Goal: Task Accomplishment & Management: Manage account settings

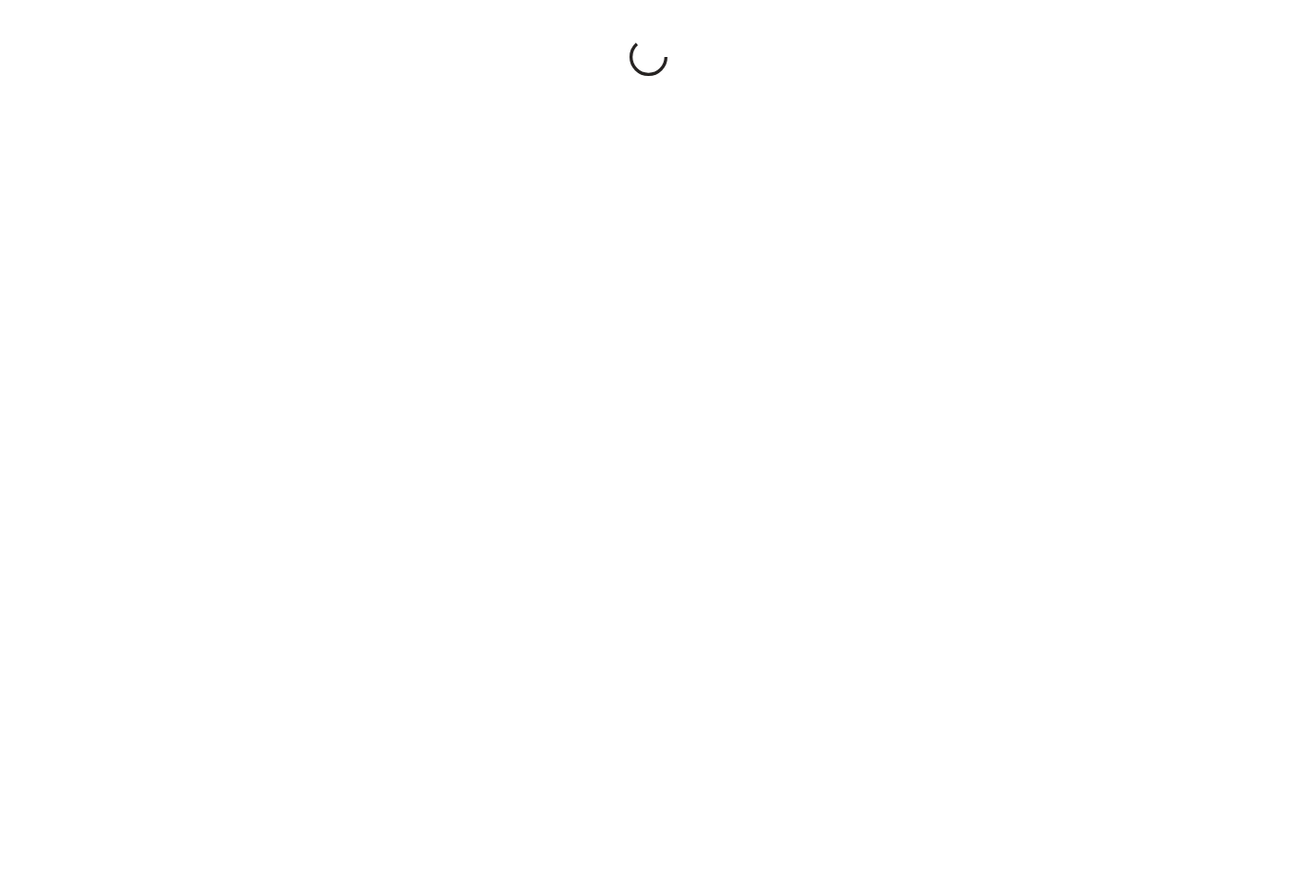
scroll to position [87, 0]
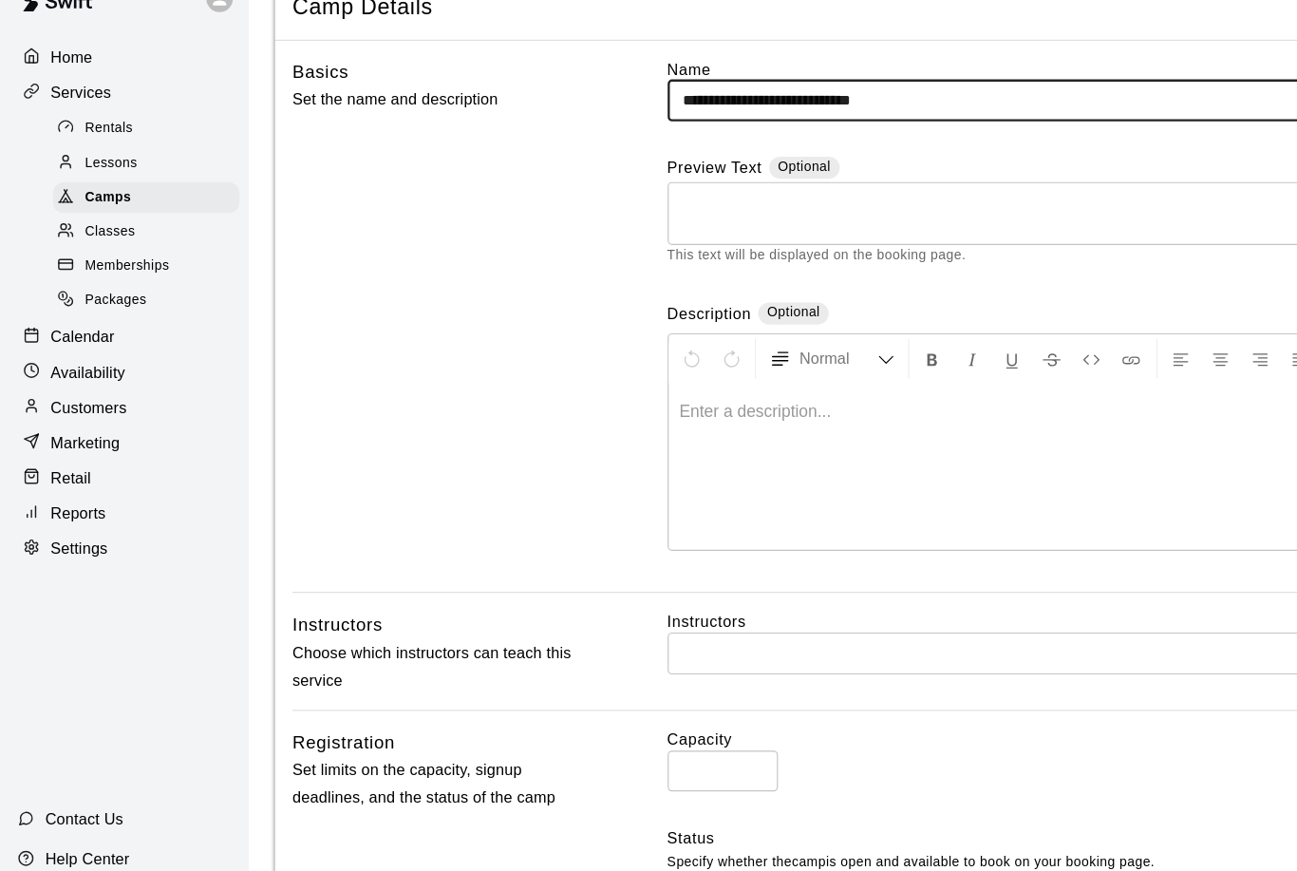
click at [117, 221] on div "Classes" at bounding box center [126, 234] width 160 height 27
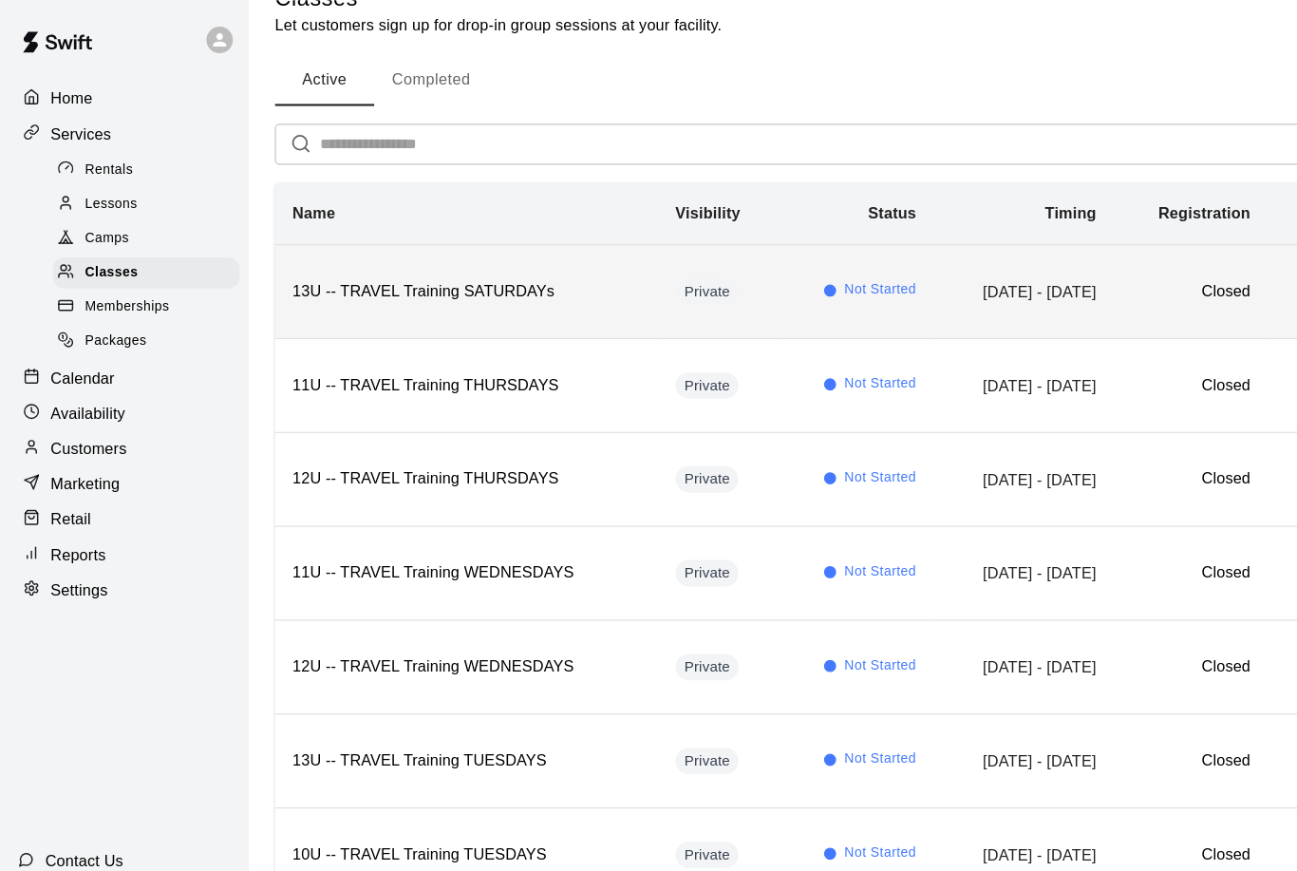
scroll to position [37, 0]
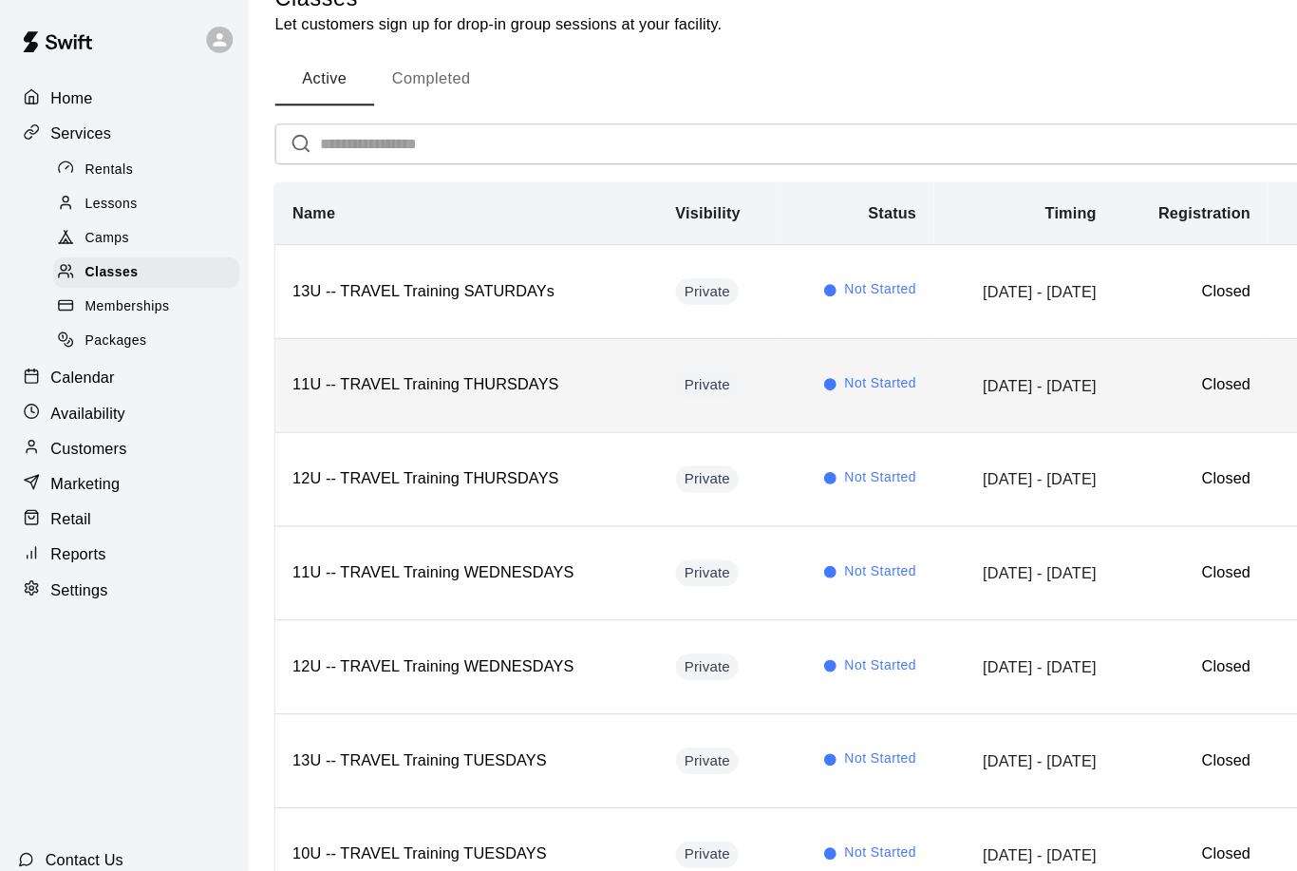
click at [465, 343] on th "11U -- TRAVEL Training THURSDAYS" at bounding box center [401, 331] width 330 height 81
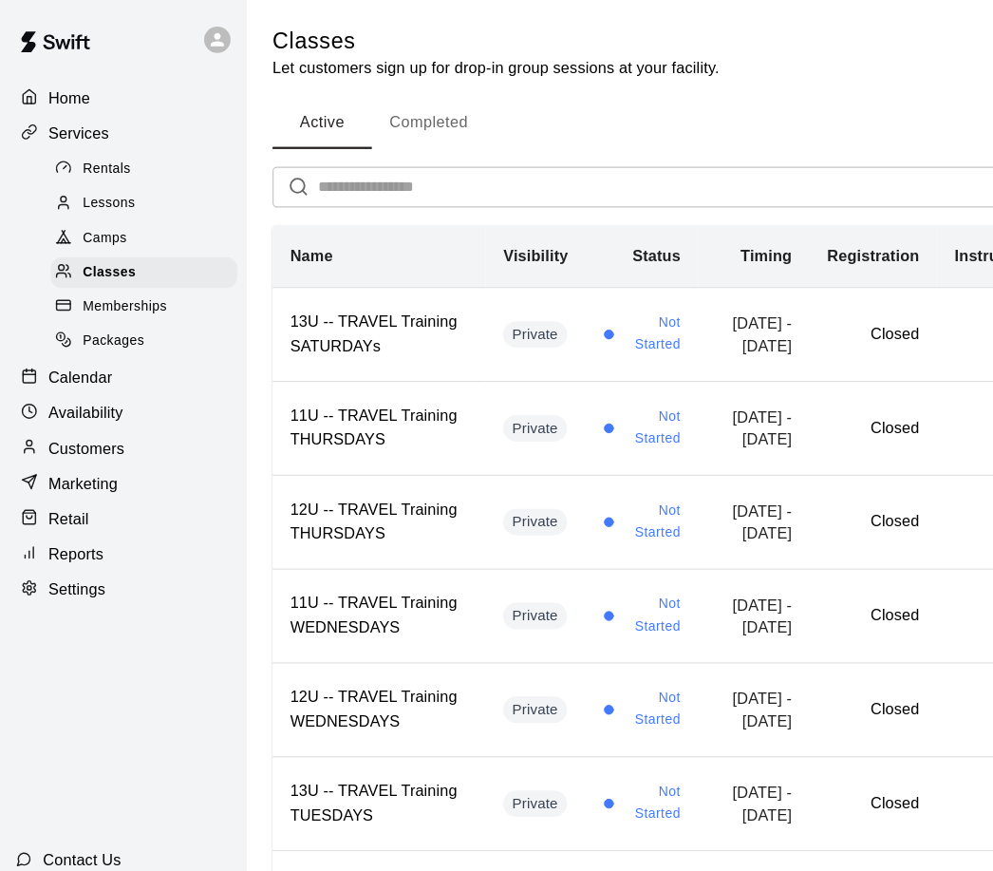
click at [171, 122] on div "Services" at bounding box center [106, 115] width 183 height 28
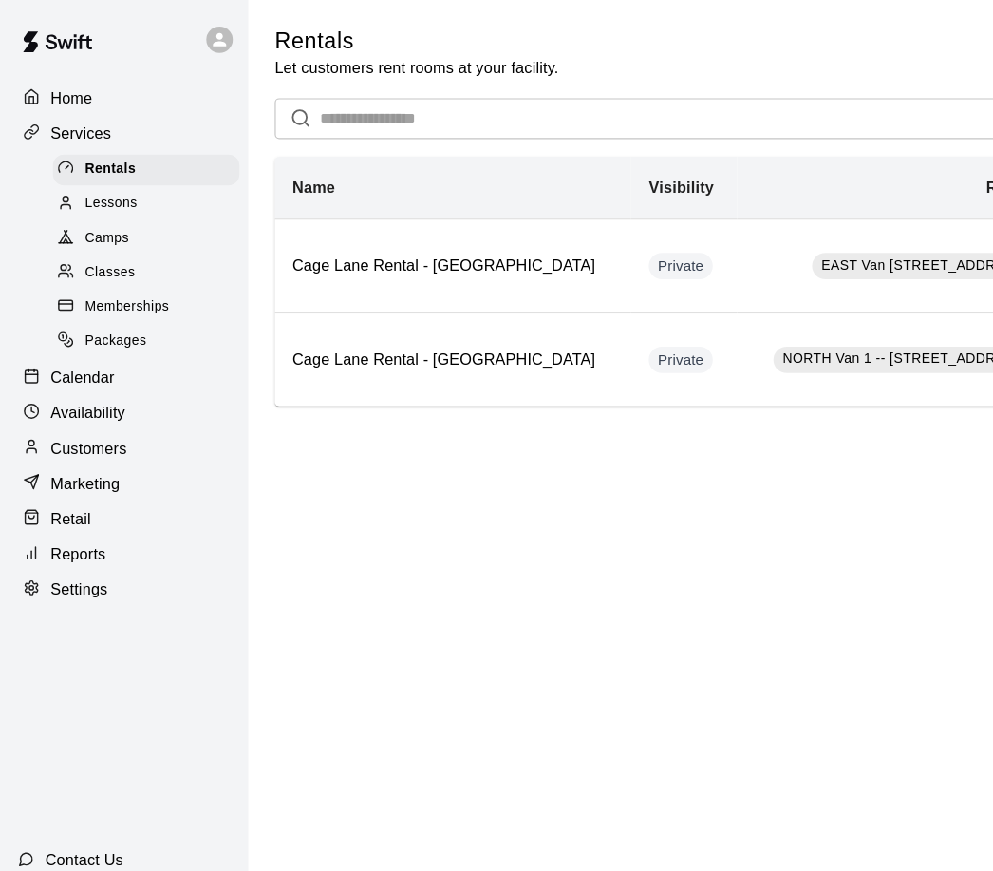
click at [70, 207] on div at bounding box center [61, 206] width 24 height 18
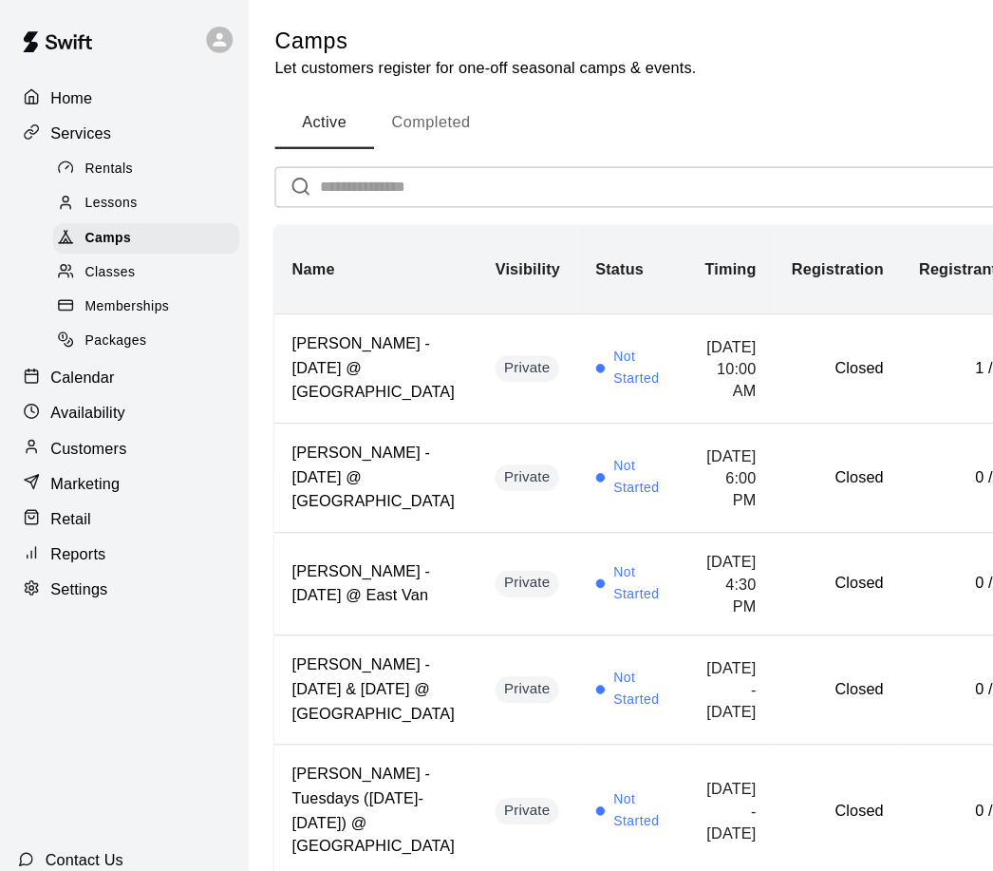
click at [285, 161] on input "text" at bounding box center [729, 160] width 909 height 35
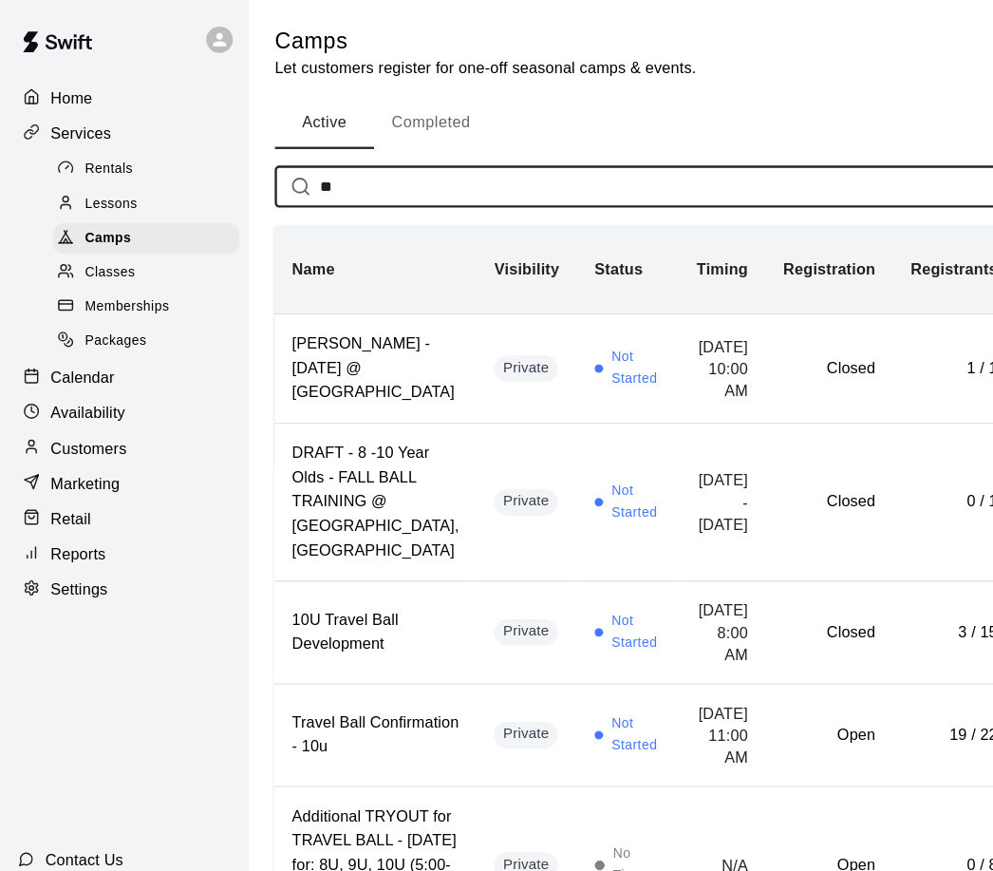
type input "**"
click at [90, 240] on span "Classes" at bounding box center [94, 234] width 43 height 19
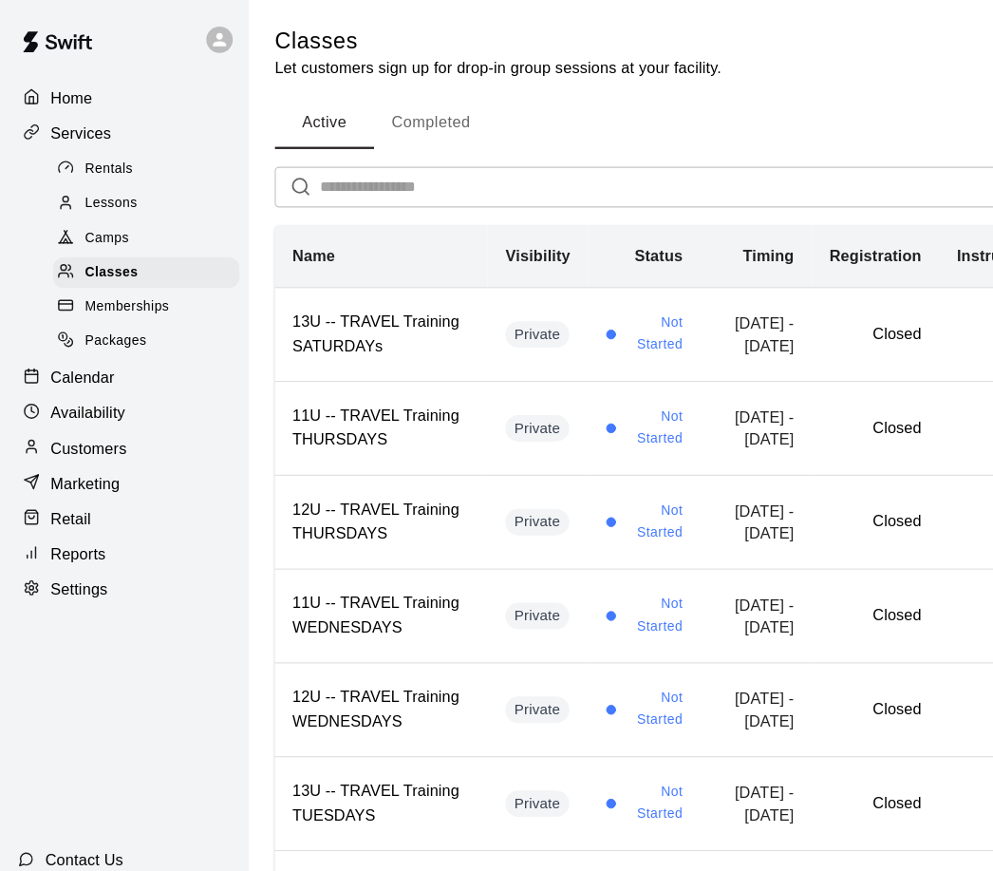
click at [374, 157] on input "text" at bounding box center [622, 160] width 695 height 35
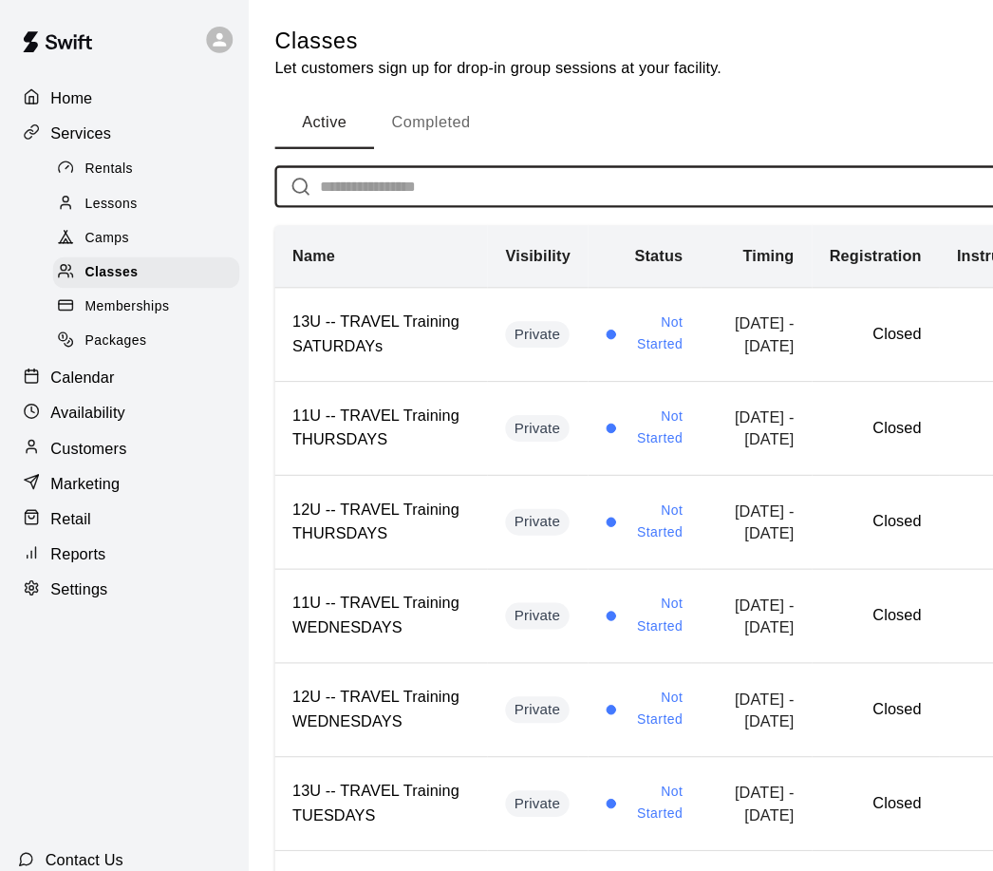
click at [380, 101] on button "Completed" at bounding box center [371, 106] width 98 height 46
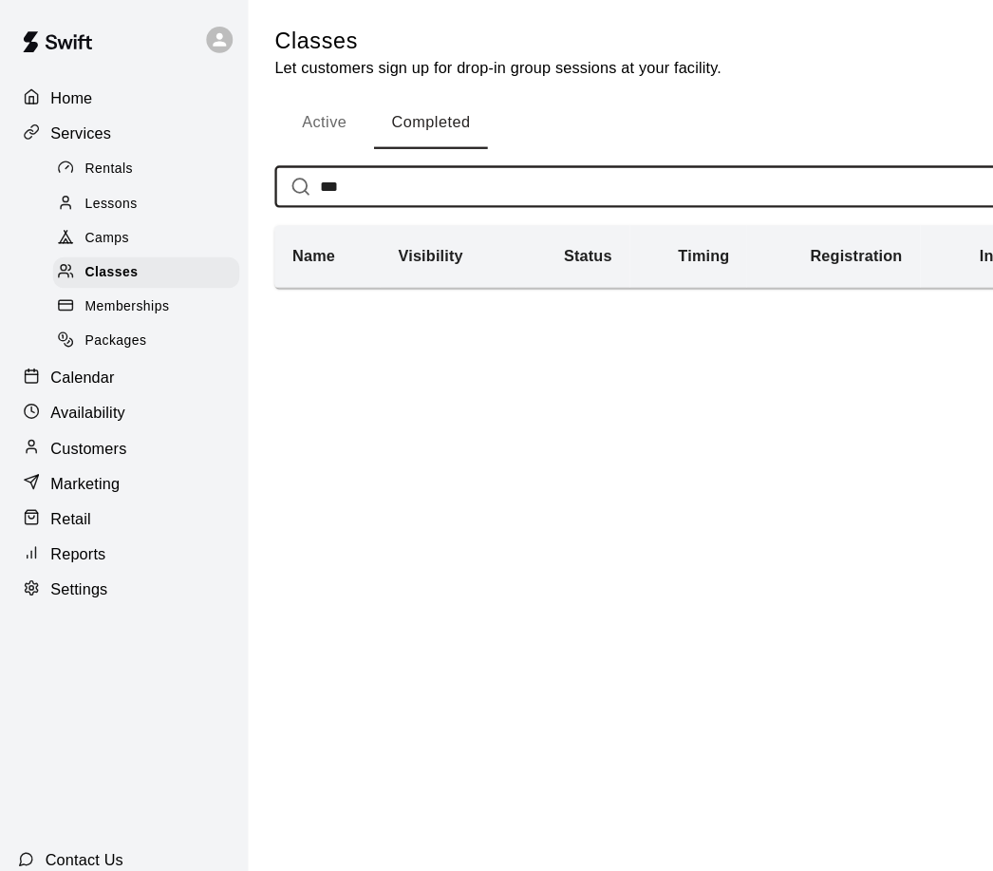
type input "***"
click at [130, 209] on div "Camps" at bounding box center [126, 205] width 160 height 27
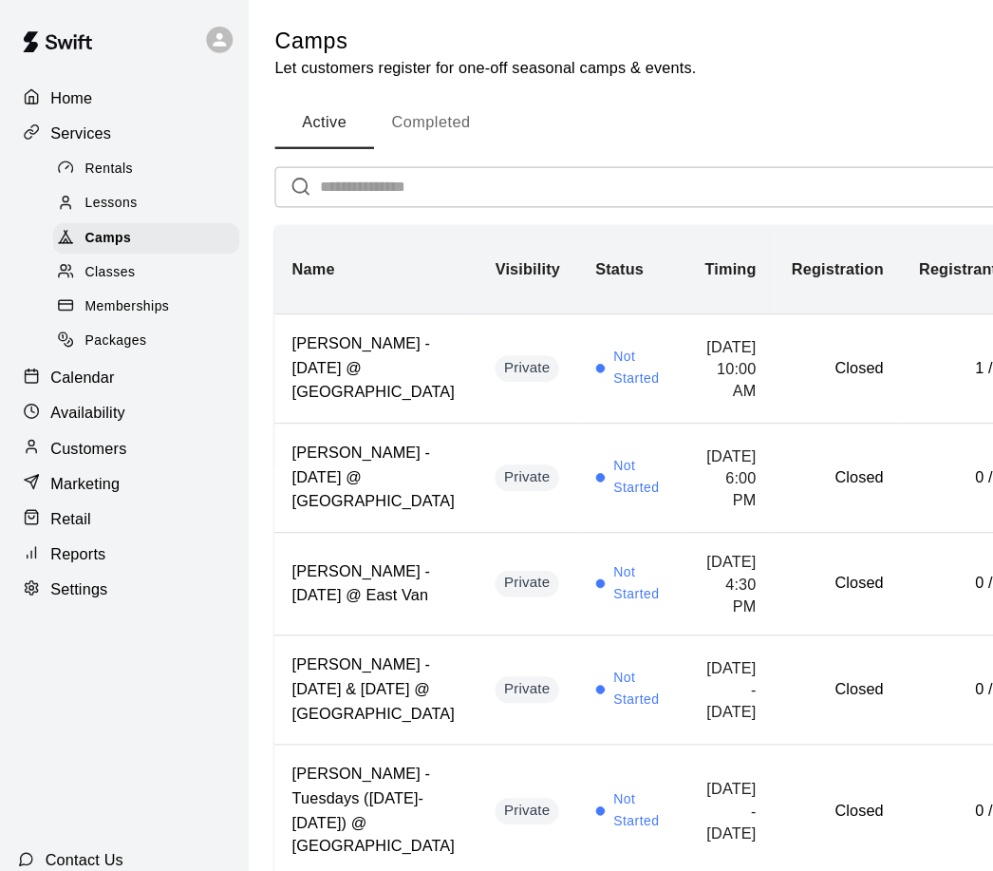
click at [406, 173] on input "text" at bounding box center [729, 160] width 909 height 35
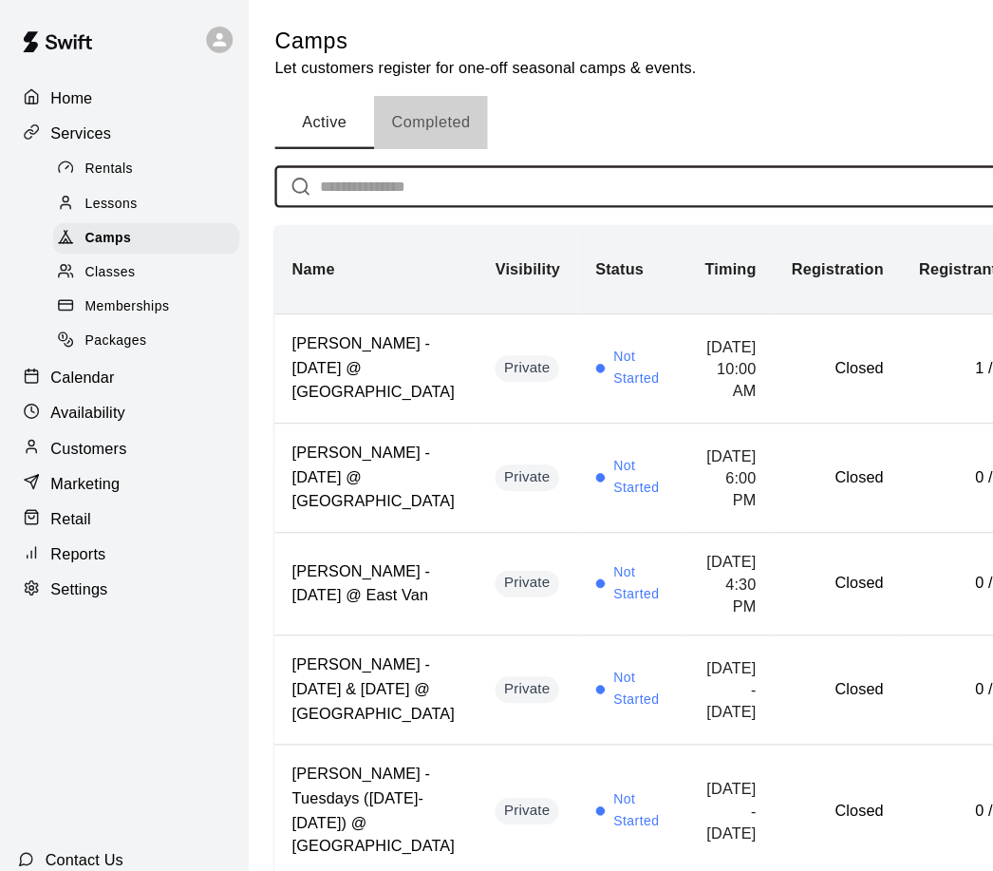
click at [381, 102] on button "Completed" at bounding box center [371, 106] width 98 height 46
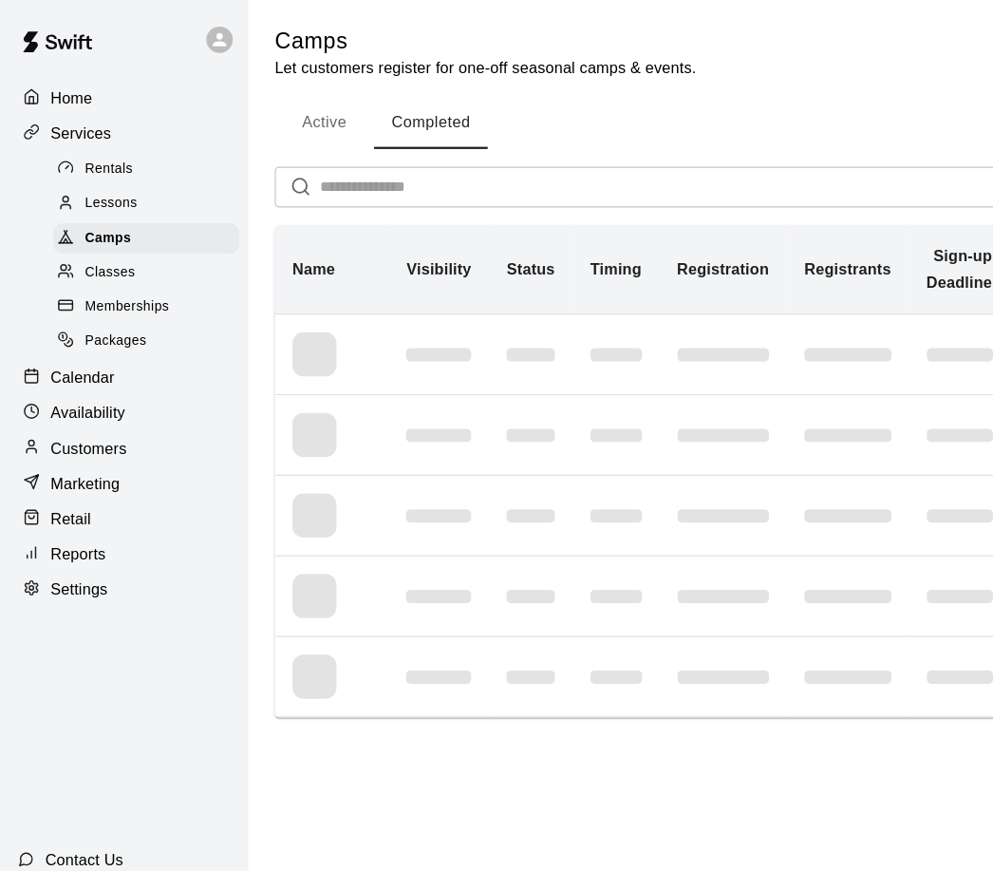
click at [383, 171] on input "text" at bounding box center [622, 160] width 695 height 35
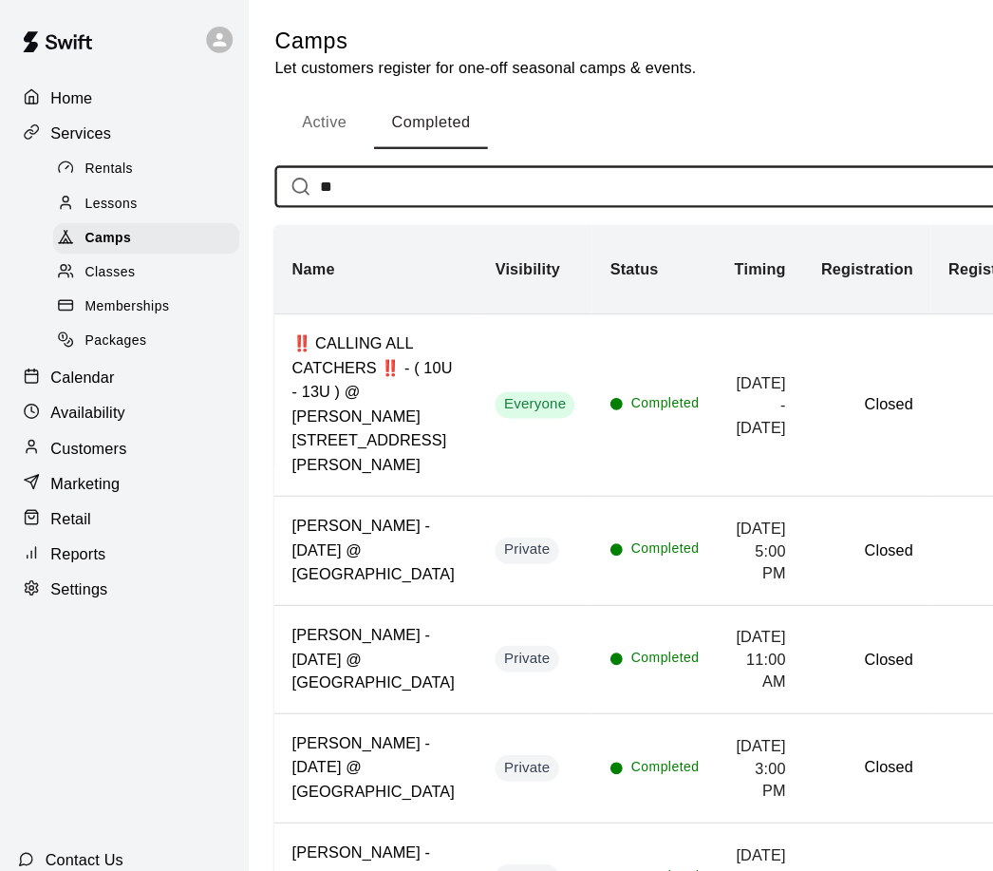
type input "*"
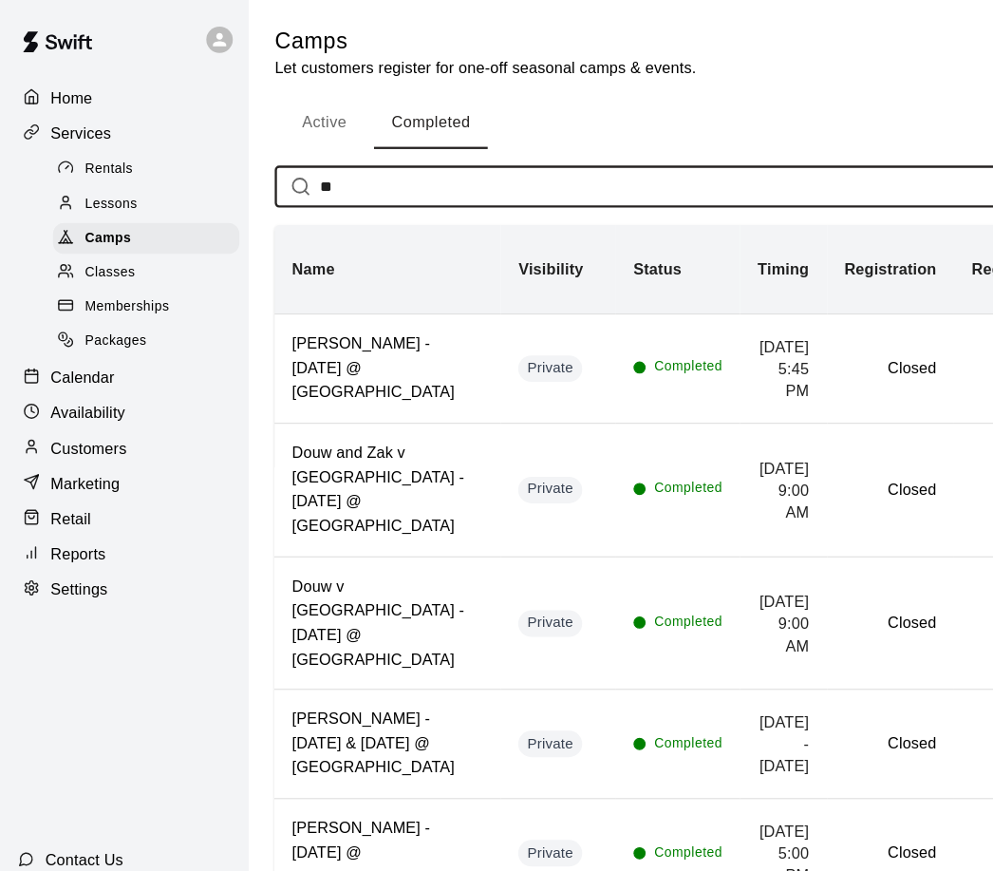
type input "***"
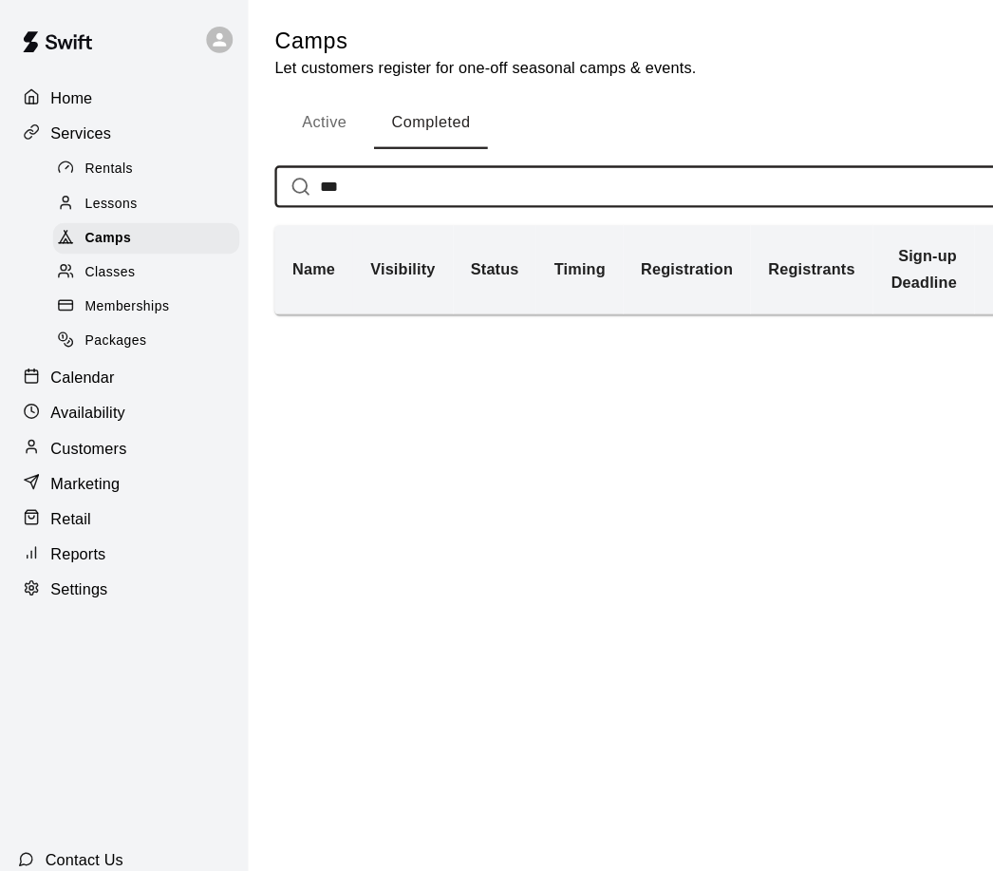
click at [76, 242] on span "Classes" at bounding box center [94, 234] width 43 height 19
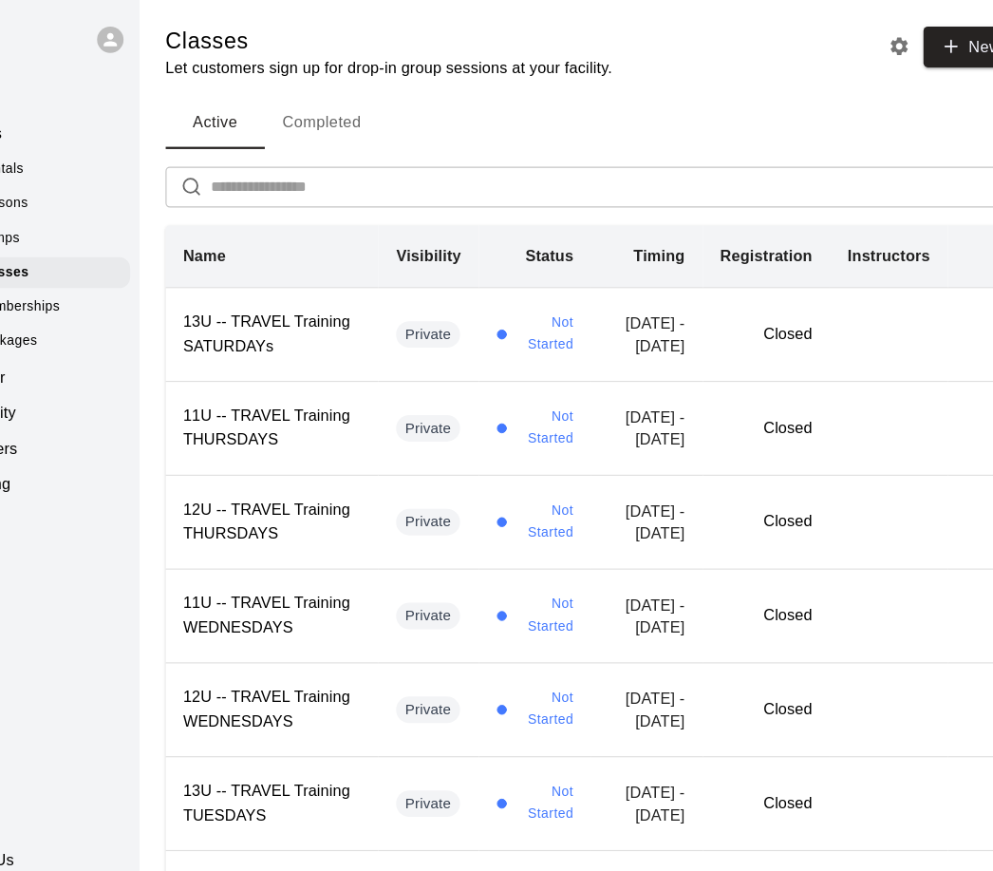
click at [322, 115] on button "Completed" at bounding box center [371, 106] width 98 height 46
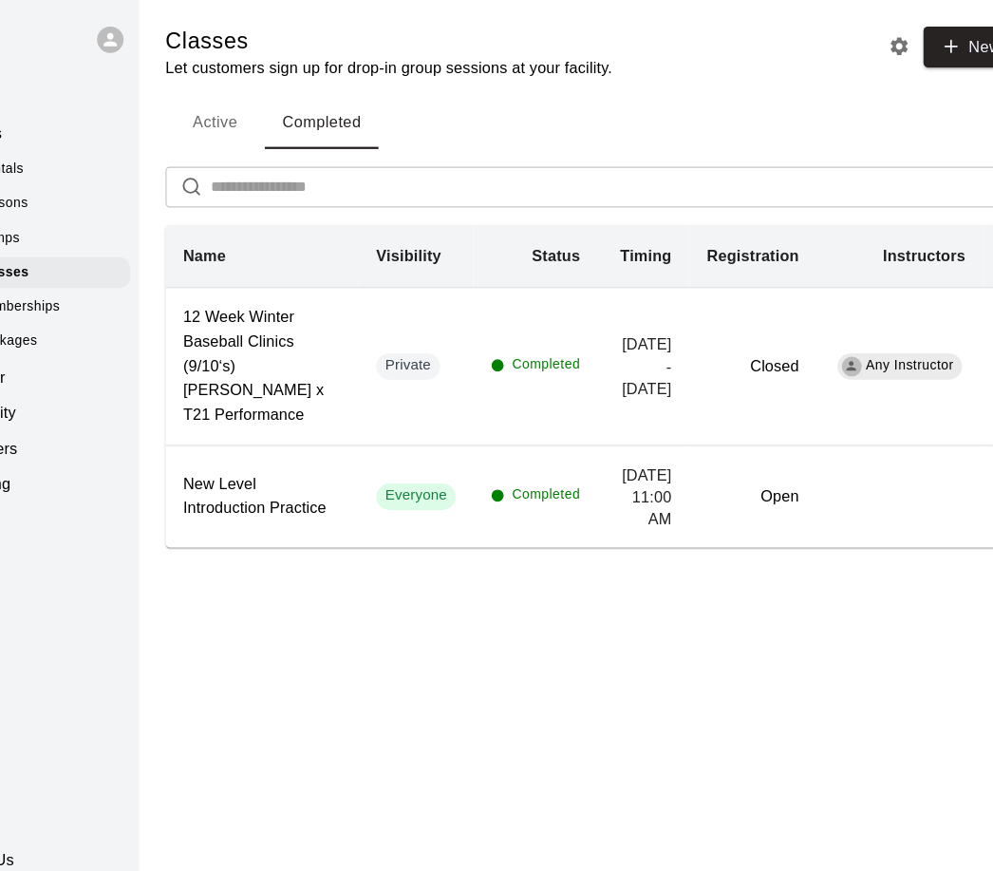
click at [474, 162] on input "text" at bounding box center [622, 160] width 695 height 35
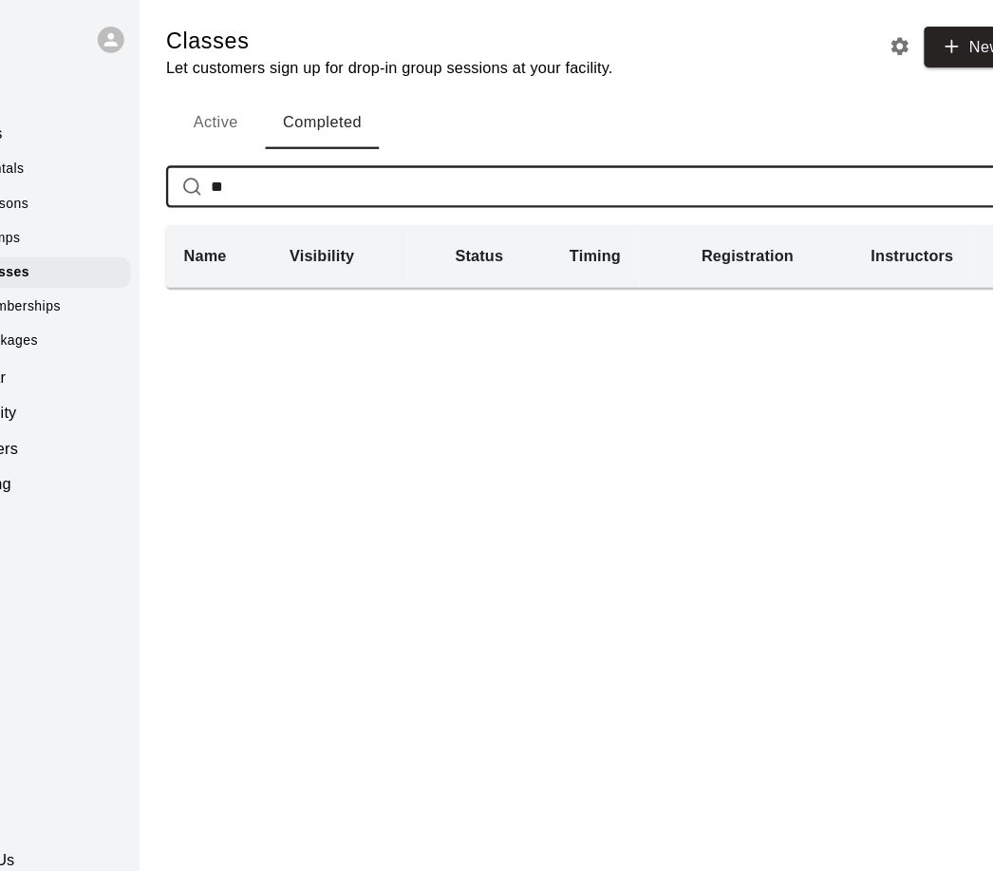
type input "*"
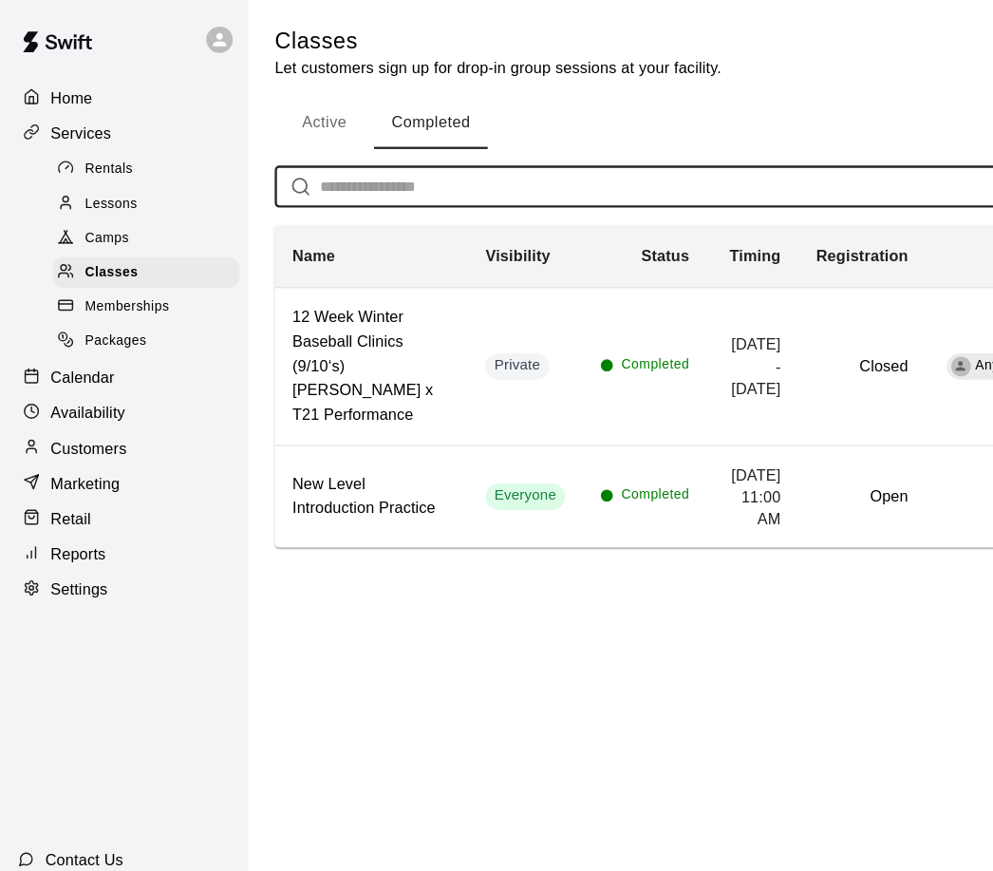
click at [44, 81] on p "Home" at bounding box center [62, 84] width 36 height 19
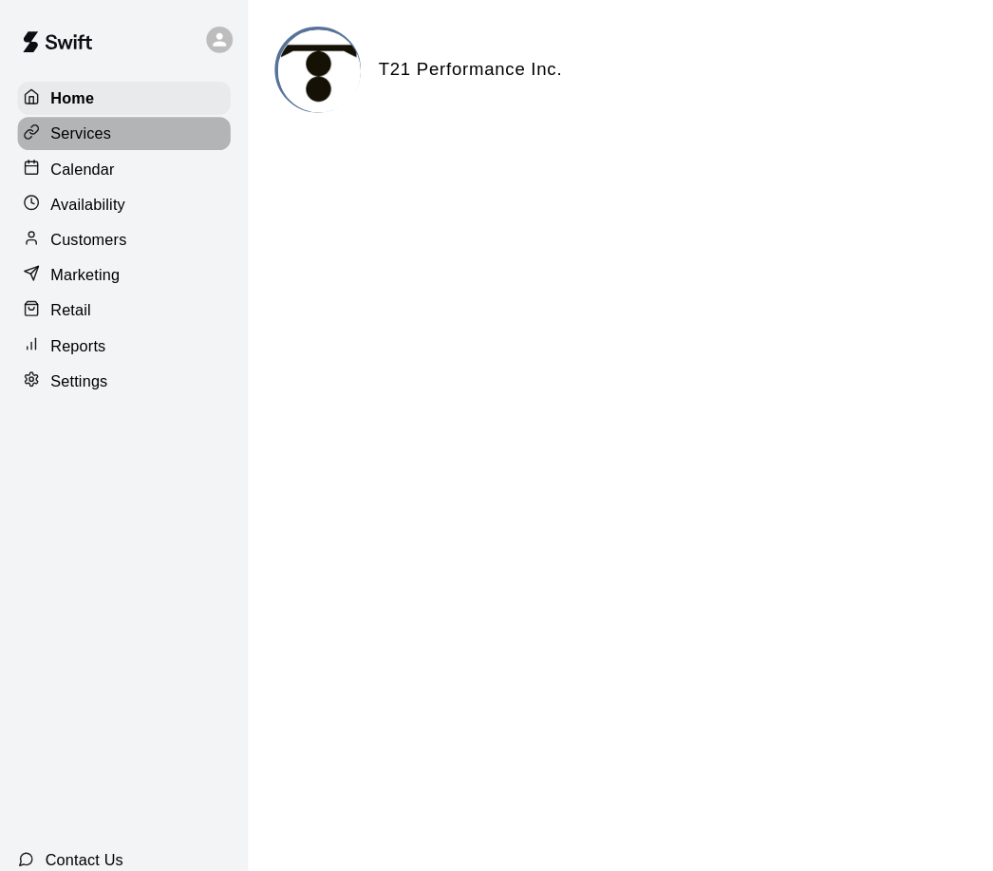
click at [44, 114] on p "Services" at bounding box center [70, 114] width 52 height 19
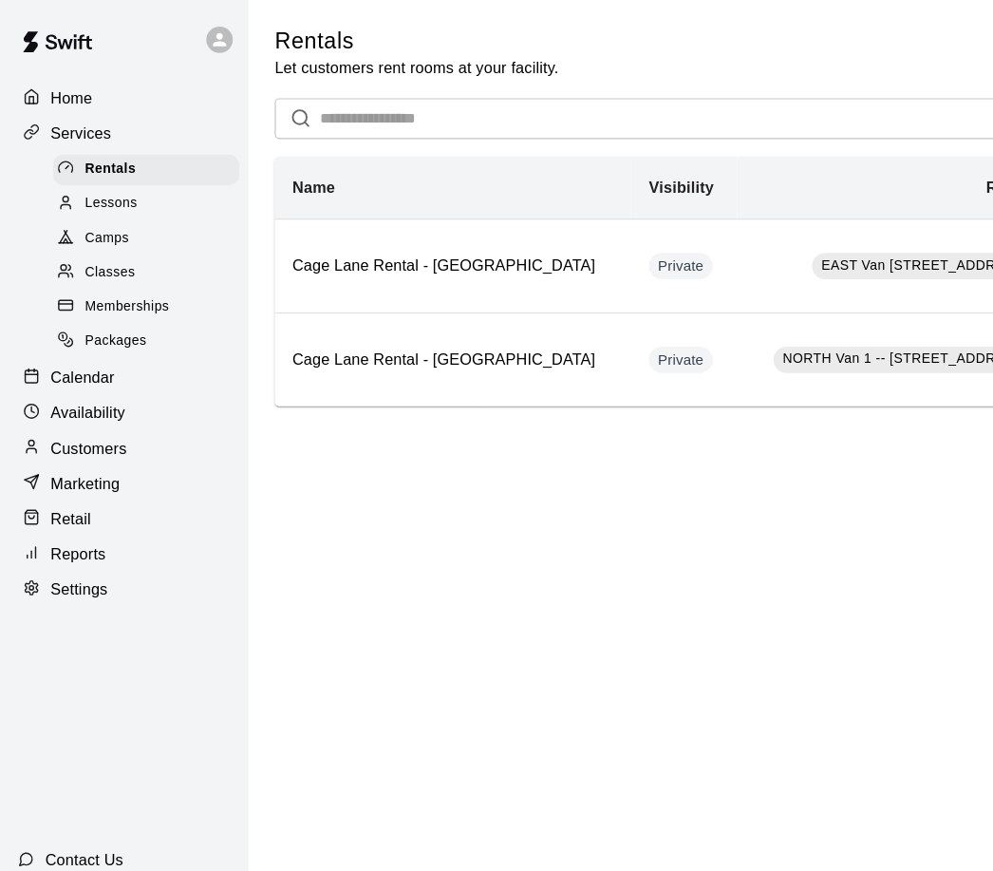
click at [65, 205] on div at bounding box center [61, 206] width 24 height 18
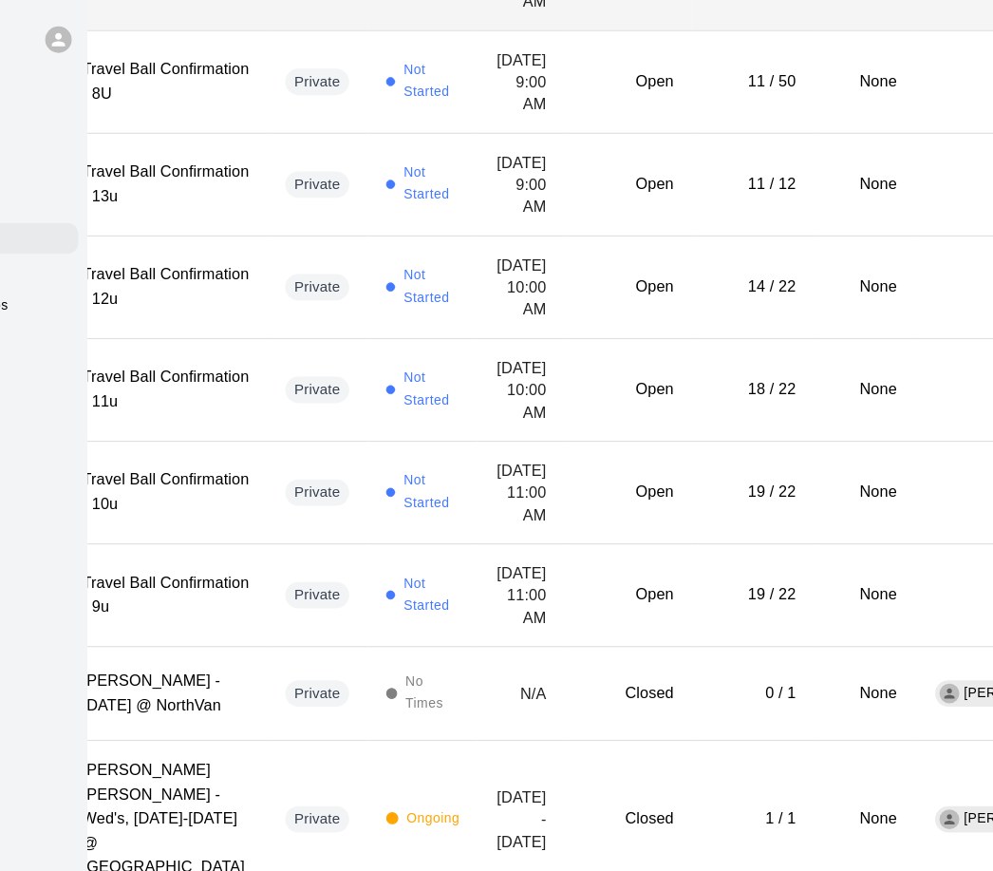
scroll to position [3988, 43]
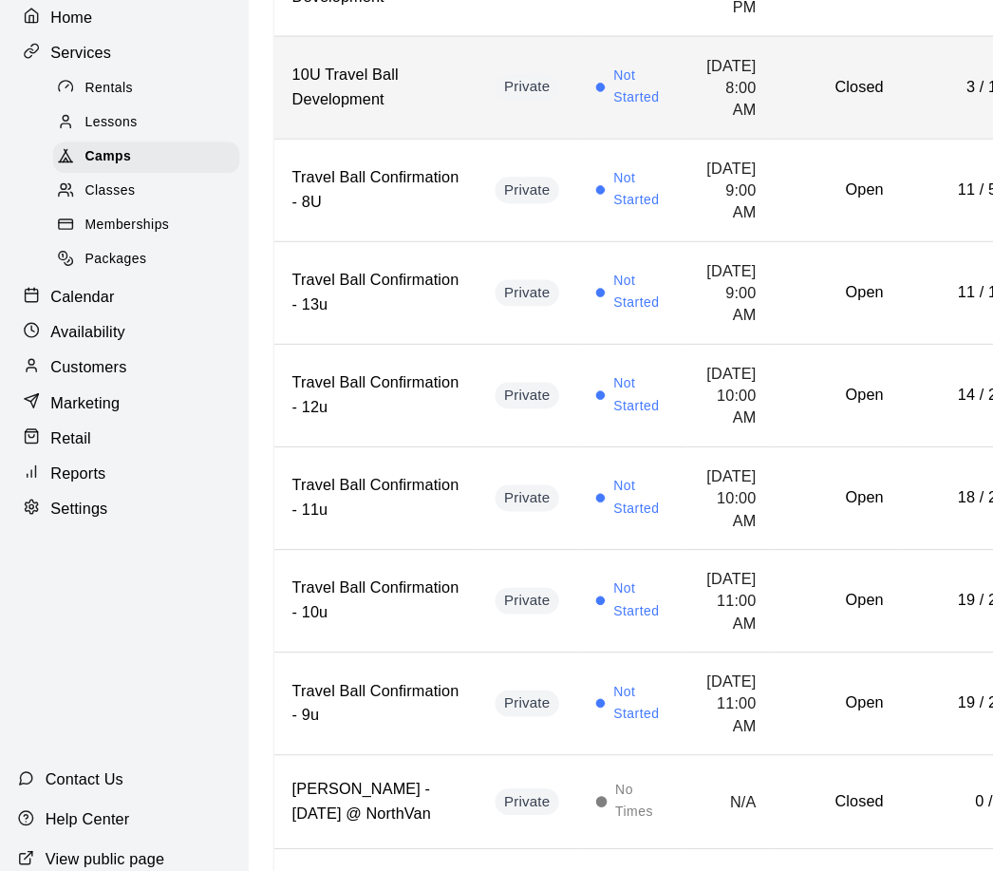
scroll to position [3826, 0]
click at [716, 155] on h6 "Closed" at bounding box center [721, 144] width 79 height 21
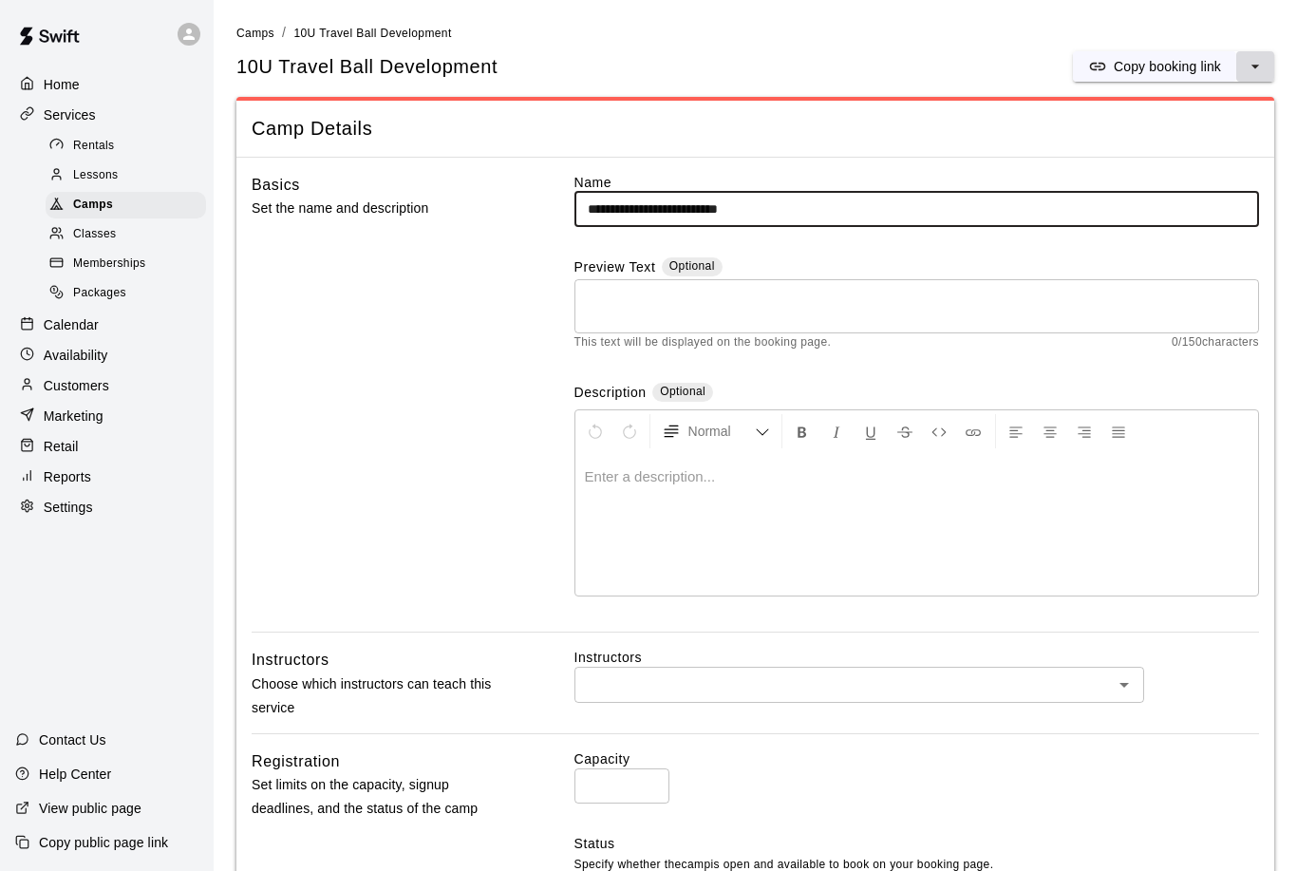
click at [1258, 60] on icon "select merge strategy" at bounding box center [1255, 66] width 19 height 19
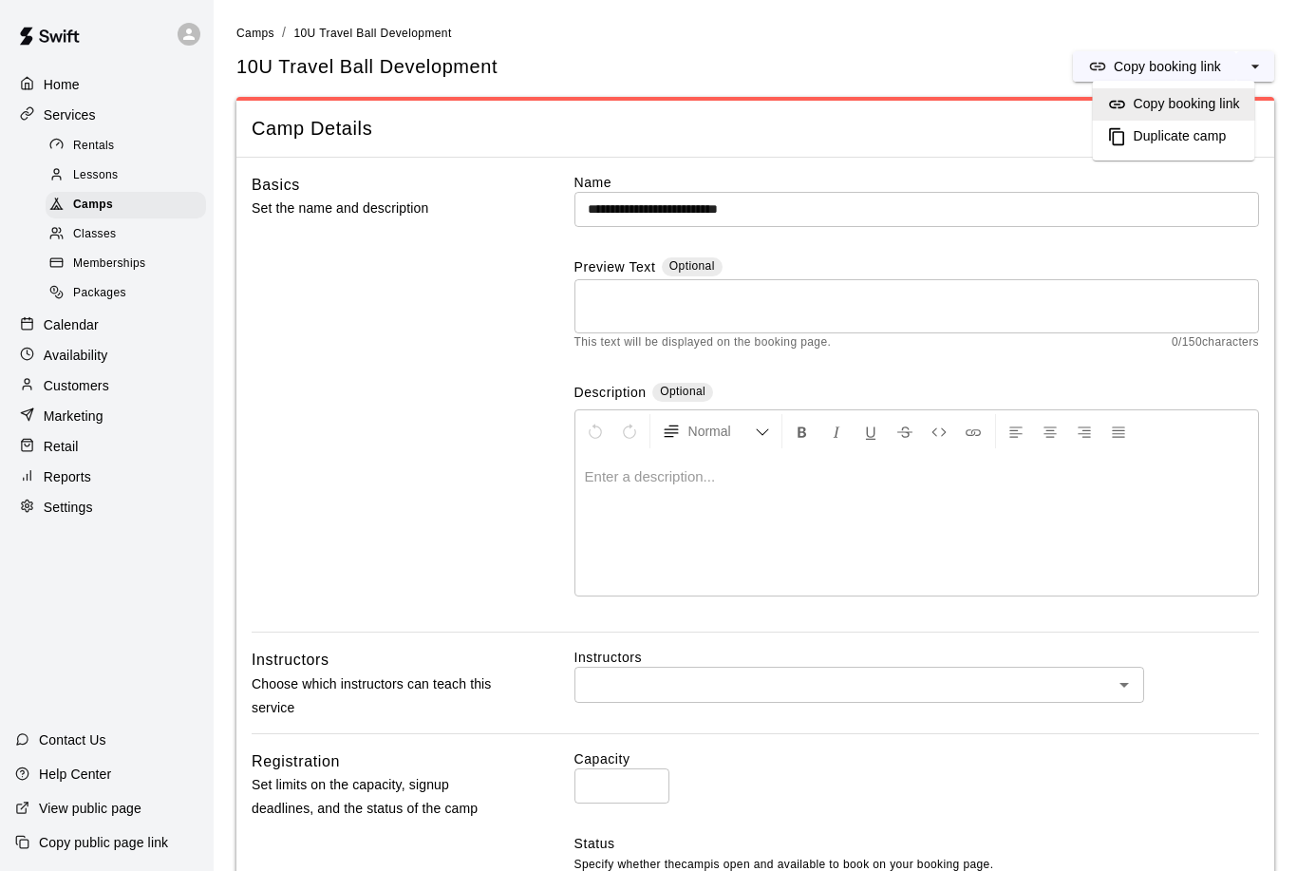
click at [1179, 101] on h6 "Copy booking link" at bounding box center [1187, 104] width 106 height 21
